Goal: Information Seeking & Learning: Understand process/instructions

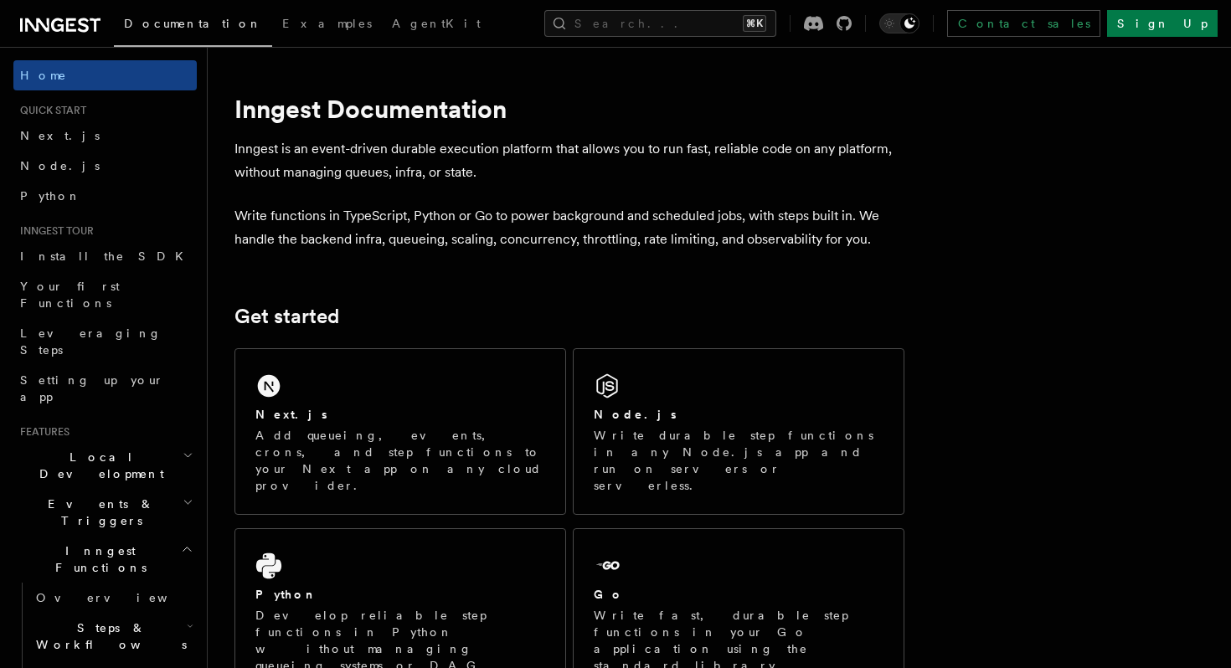
click at [154, 442] on h2 "Local Development" at bounding box center [104, 465] width 183 height 47
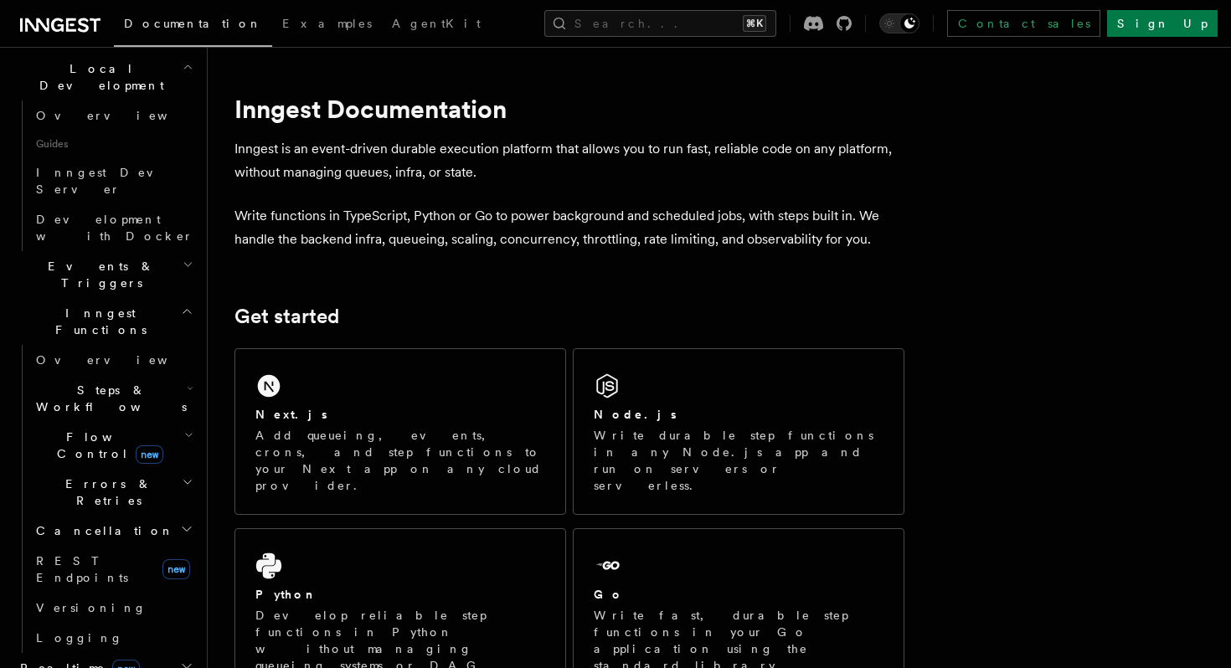
scroll to position [390, 0]
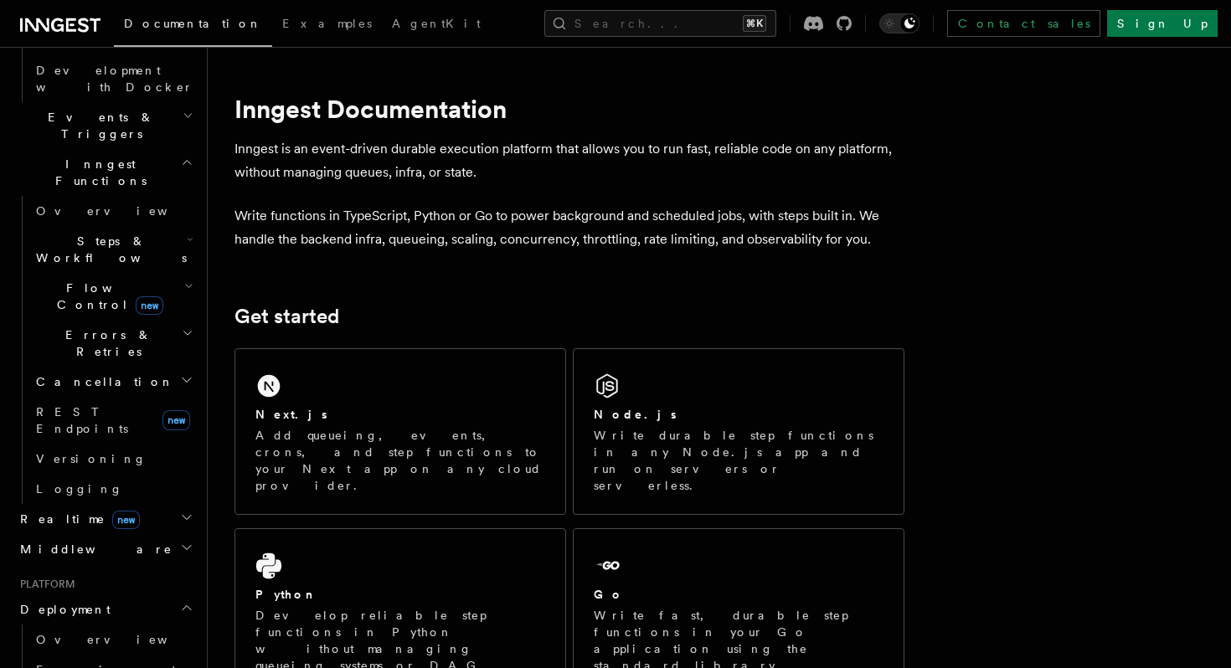
scroll to position [549, 0]
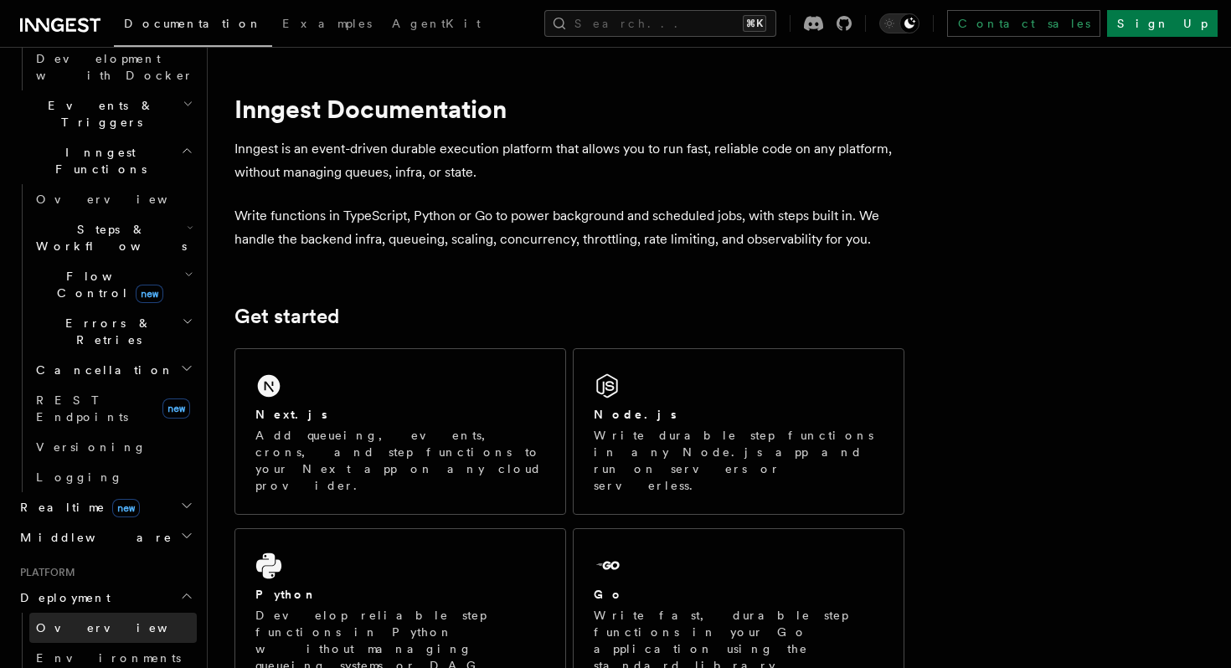
click at [62, 621] on span "Overview" at bounding box center [122, 627] width 173 height 13
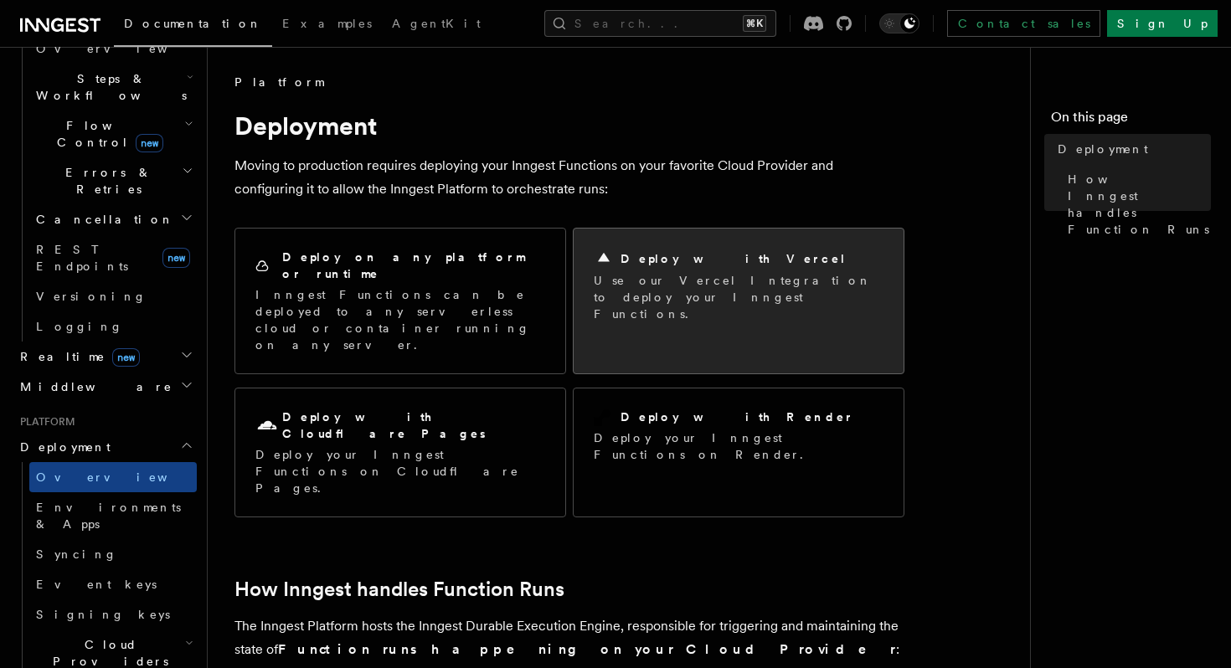
click at [690, 253] on h2 "Deploy with Vercel" at bounding box center [734, 258] width 226 height 17
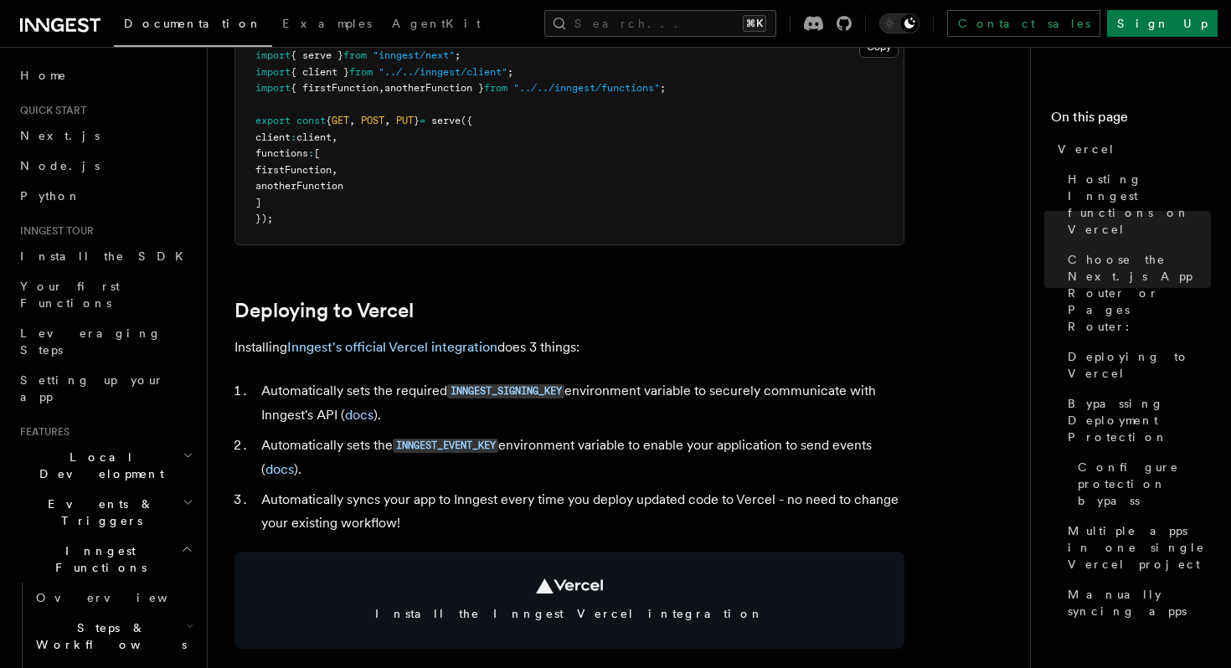
scroll to position [549, 0]
